Goal: Register for event/course

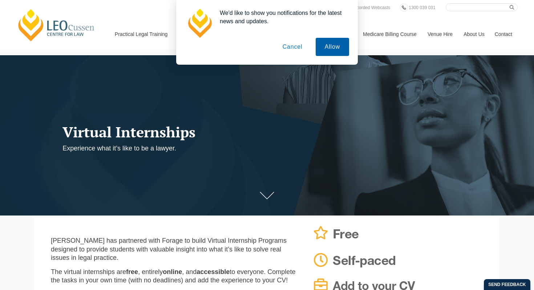
click at [341, 49] on button "Allow" at bounding box center [332, 47] width 33 height 18
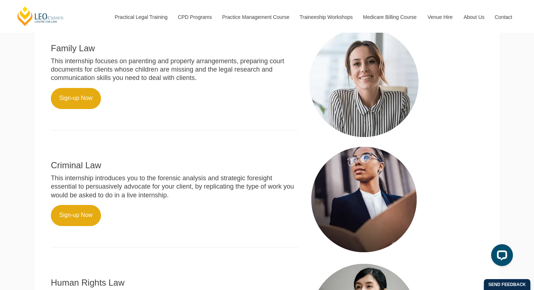
scroll to position [367, 0]
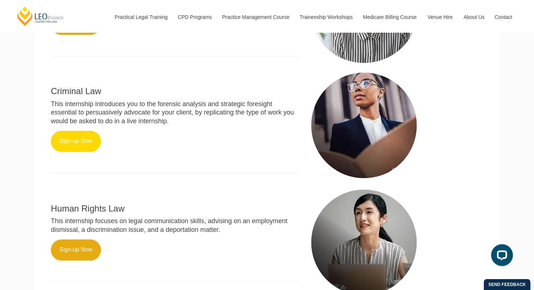
click at [80, 139] on link "Sign-up Now" at bounding box center [76, 141] width 50 height 21
